Goal: Task Accomplishment & Management: Complete application form

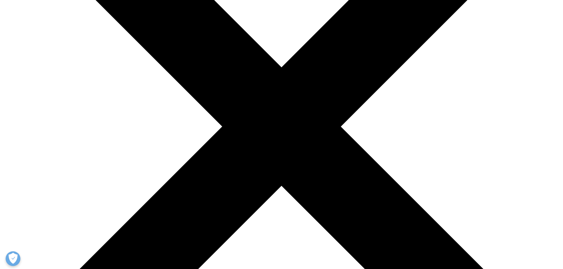
scroll to position [319, 0]
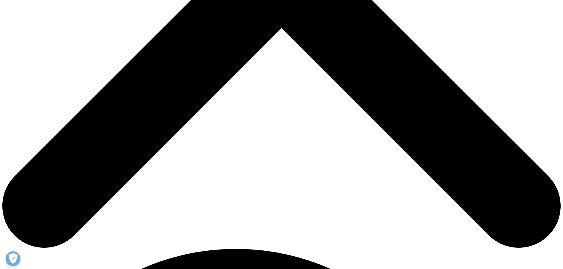
click at [171, 173] on label "El derecho a acceder a mi información personal" at bounding box center [281, 177] width 231 height 8
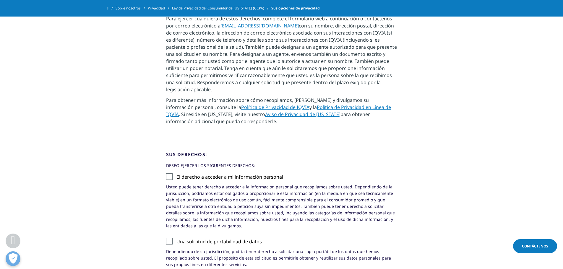
click at [176, 173] on input "El derecho a acceder a mi información personal" at bounding box center [176, 173] width 0 height 0
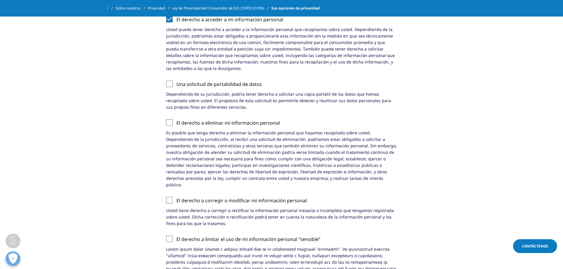
click at [172, 81] on label "Una solicitud de portabilidad de datos" at bounding box center [281, 86] width 231 height 10
click at [176, 81] on input "Una solicitud de portabilidad de datos" at bounding box center [176, 81] width 0 height 0
click at [169, 119] on label "El derecho a eliminar mi información personal" at bounding box center [281, 124] width 231 height 10
click at [176, 119] on input "El derecho a eliminar mi información personal" at bounding box center [176, 119] width 0 height 0
click at [169, 197] on label "El derecho a corregir o modificar mi información personal" at bounding box center [281, 202] width 231 height 10
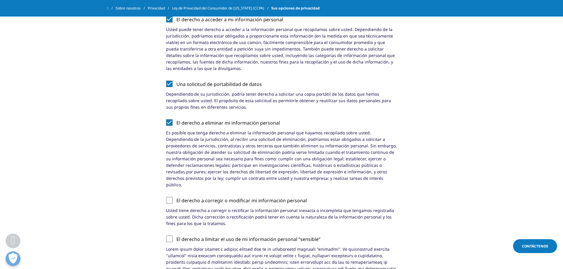
click at [176, 197] on input "El derecho a corregir o modificar mi información personal" at bounding box center [176, 197] width 0 height 0
click at [168, 236] on label "El derecho a limitar el uso de mi información personal “sensible”" at bounding box center [281, 241] width 231 height 10
click at [176, 236] on input "El derecho a limitar el uso de mi información personal “sensible”" at bounding box center [176, 236] width 0 height 0
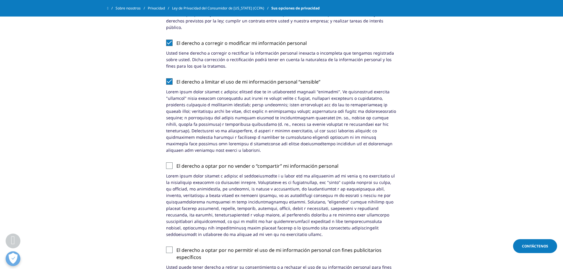
click at [170, 162] on label "El derecho a optar por no vender o “compartir” mi información personal" at bounding box center [281, 167] width 231 height 10
click at [176, 162] on input "El derecho a optar por no vender o “compartir” mi información personal" at bounding box center [176, 162] width 0 height 0
click at [170, 247] on label "El derecho a optar por no permitir el uso de mi información personal con fines …" at bounding box center [281, 255] width 231 height 17
click at [176, 247] on input "El derecho a optar por no permitir el uso de mi información personal con fines …" at bounding box center [176, 247] width 0 height 0
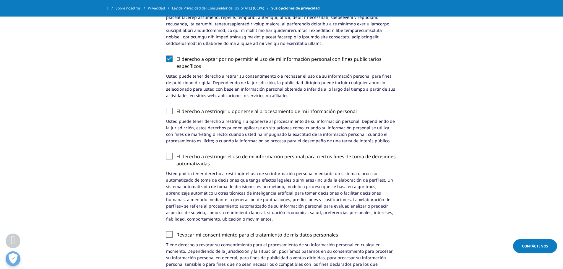
scroll to position [829, 0]
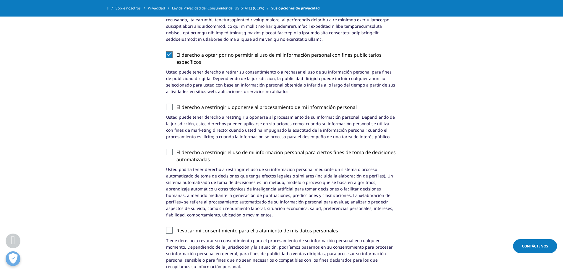
click at [169, 104] on label "El derecho a restringir u oponerse al procesamiento de mi información personal" at bounding box center [281, 109] width 231 height 10
click at [176, 104] on input "El derecho a restringir u oponerse al procesamiento de mi información personal" at bounding box center [176, 104] width 0 height 0
click at [170, 149] on label "El derecho a restringir el uso de mi información personal para ciertos fines de…" at bounding box center [281, 157] width 231 height 17
click at [176, 149] on input "El derecho a restringir el uso de mi información personal para ciertos fines de…" at bounding box center [176, 149] width 0 height 0
click at [170, 227] on label "Revocar mi consentimiento para el tratamiento de mis datos personales" at bounding box center [281, 232] width 231 height 10
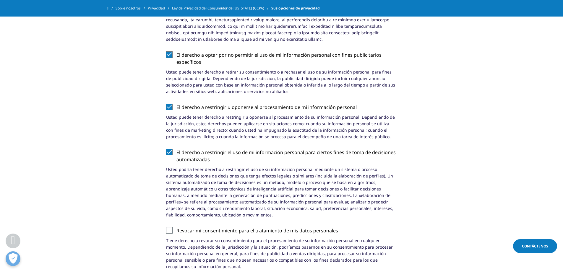
click at [176, 227] on input "Revocar mi consentimiento para el tratamiento de mis datos personales" at bounding box center [176, 227] width 0 height 0
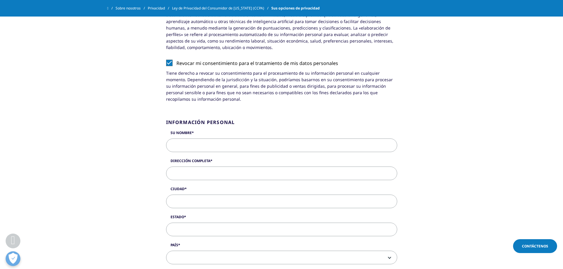
scroll to position [980, 0]
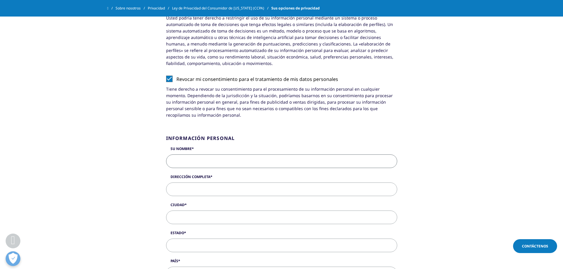
click at [186, 155] on input "Su nombre" at bounding box center [281, 162] width 231 height 14
click at [190, 155] on input "Erika rojas Rodriguez" at bounding box center [281, 162] width 231 height 14
type input "Erika Rojas Rodriguez"
click at [203, 183] on input "Dirección completa" at bounding box center [281, 190] width 231 height 14
type input "cr 4 #6n-49"
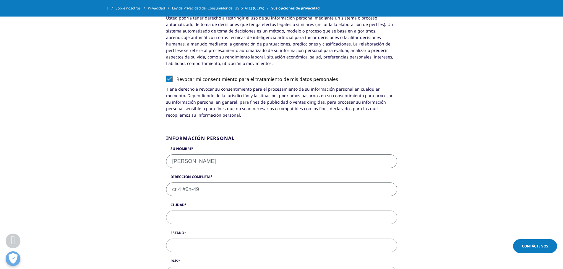
click at [190, 211] on input "Ciudad" at bounding box center [281, 218] width 231 height 14
type input "Piedecuesta"
click at [190, 239] on input "Estado" at bounding box center [281, 246] width 231 height 14
type input "Santander"
click at [190, 267] on span at bounding box center [281, 274] width 230 height 14
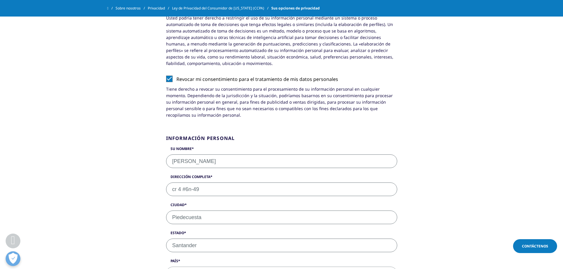
click at [202, 267] on span at bounding box center [281, 274] width 230 height 14
click at [189, 267] on span at bounding box center [281, 274] width 230 height 14
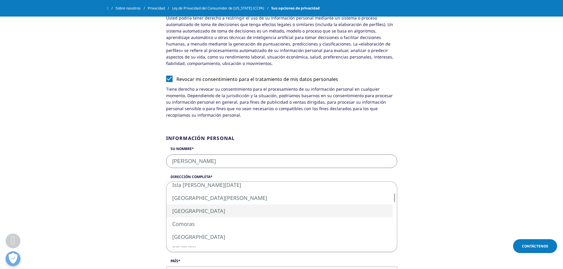
select select "[GEOGRAPHIC_DATA]"
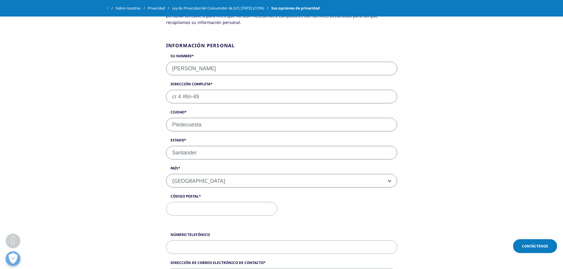
scroll to position [1075, 0]
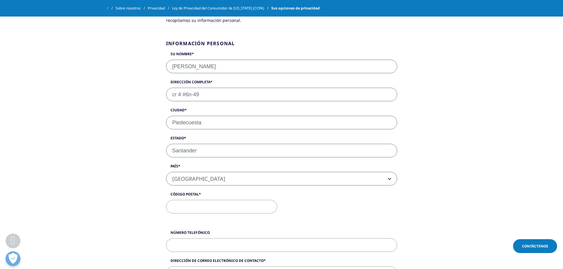
click at [226, 200] on input "Código postal" at bounding box center [221, 207] width 111 height 14
click at [212, 238] on input "Número telefónico" at bounding box center [281, 245] width 231 height 14
click at [171, 238] on input "3156215555" at bounding box center [281, 245] width 231 height 14
type input "+57 3156215555"
click at [190, 200] on input "Código postal" at bounding box center [221, 207] width 111 height 14
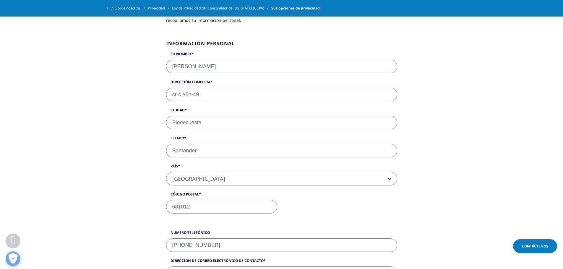
type input "681012"
click at [220, 266] on input "Dirección de correo electrónico de contacto" at bounding box center [281, 273] width 231 height 14
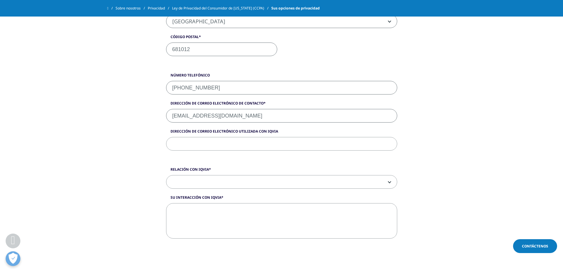
type input "erikarojasrodriguez@fcv.org"
click at [204, 137] on input "Dirección de correo electrónico utilizada con IQVIA" at bounding box center [281, 144] width 231 height 14
drag, startPoint x: 172, startPoint y: 95, endPoint x: 256, endPoint y: 95, distance: 83.6
click at [256, 109] on input "erikarojasrodriguez@fcv.org" at bounding box center [281, 116] width 231 height 14
click at [237, 137] on input "Dirección de correo electrónico utilizada con IQVIA" at bounding box center [281, 144] width 231 height 14
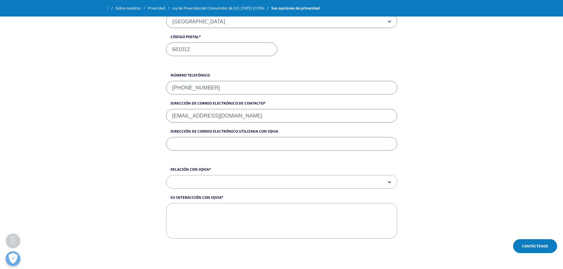
paste input "erikarojasrodriguez@fcv.org"
type input "erikarojasrodriguez@fcv.org"
click at [254, 109] on input "erikarojasrodriguez@fcv.org" at bounding box center [281, 116] width 231 height 14
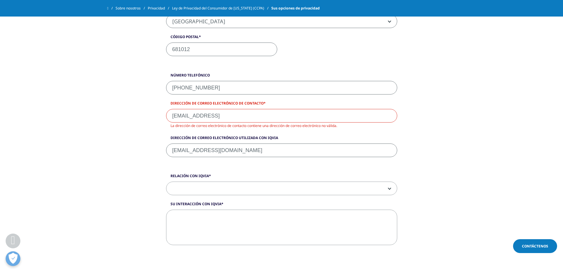
click at [217, 109] on input "erikarojasrodriguez@gmail" at bounding box center [281, 116] width 231 height 14
click at [183, 109] on input "erikajosedavid@gmail" at bounding box center [281, 116] width 231 height 14
click at [224, 109] on input "erikajosedavid@gmail" at bounding box center [281, 116] width 231 height 14
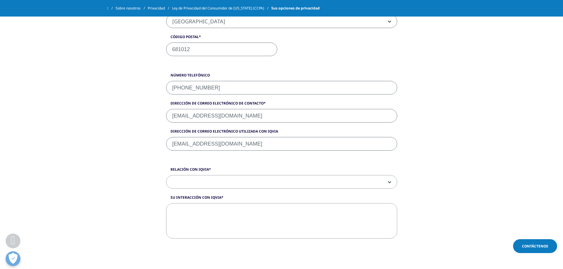
click at [257, 109] on input "erikajosedavid@gmail.com" at bounding box center [281, 116] width 231 height 14
type input "erikajosedavid@gmail.com"
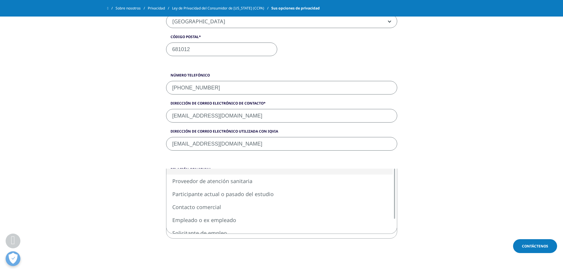
click at [391, 175] on span at bounding box center [281, 182] width 230 height 14
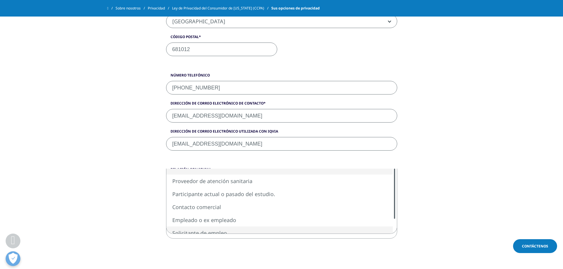
click at [394, 186] on div at bounding box center [394, 194] width 5 height 50
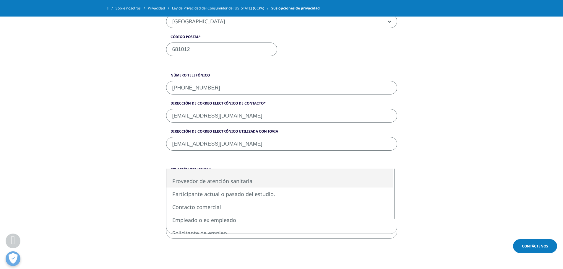
select select "Healthcare Provider"
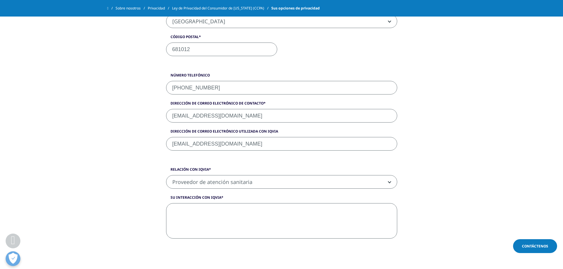
click at [205, 203] on textarea "Su interacción con IQVIA" at bounding box center [281, 220] width 231 height 35
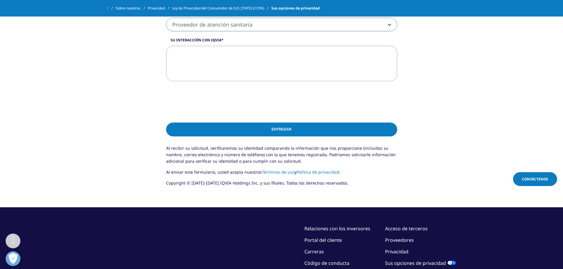
click at [288, 123] on input "Entregar" at bounding box center [281, 130] width 231 height 14
type textarea "Ninguna"
click at [286, 123] on input "Entregar" at bounding box center [281, 130] width 231 height 14
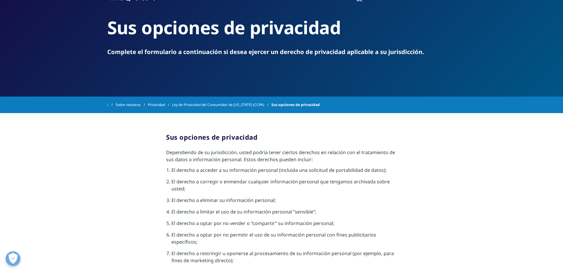
scroll to position [0, 0]
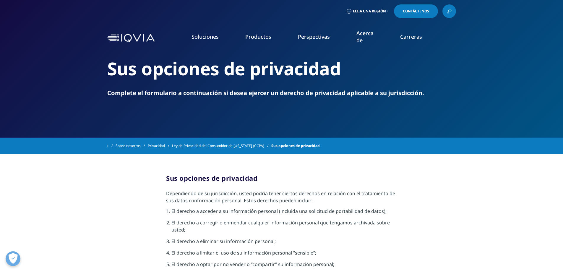
click at [387, 12] on icon at bounding box center [387, 11] width 1 height 2
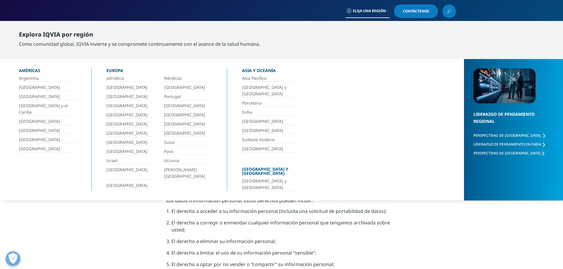
click at [27, 118] on font "[GEOGRAPHIC_DATA]" at bounding box center [39, 121] width 41 height 6
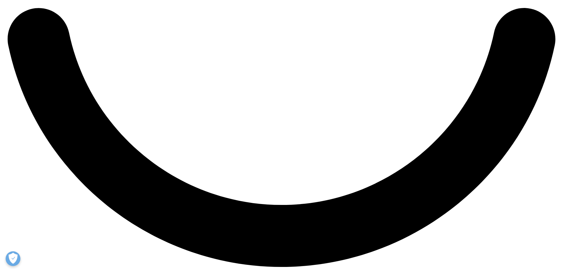
scroll to position [1261, 0]
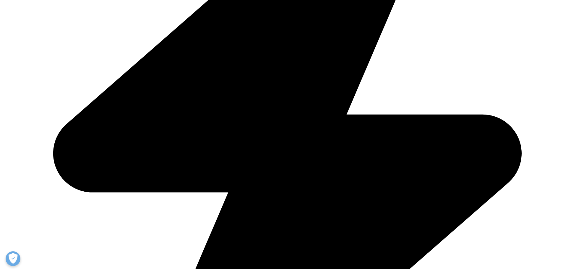
scroll to position [0, 0]
